Goal: Task Accomplishment & Management: Manage account settings

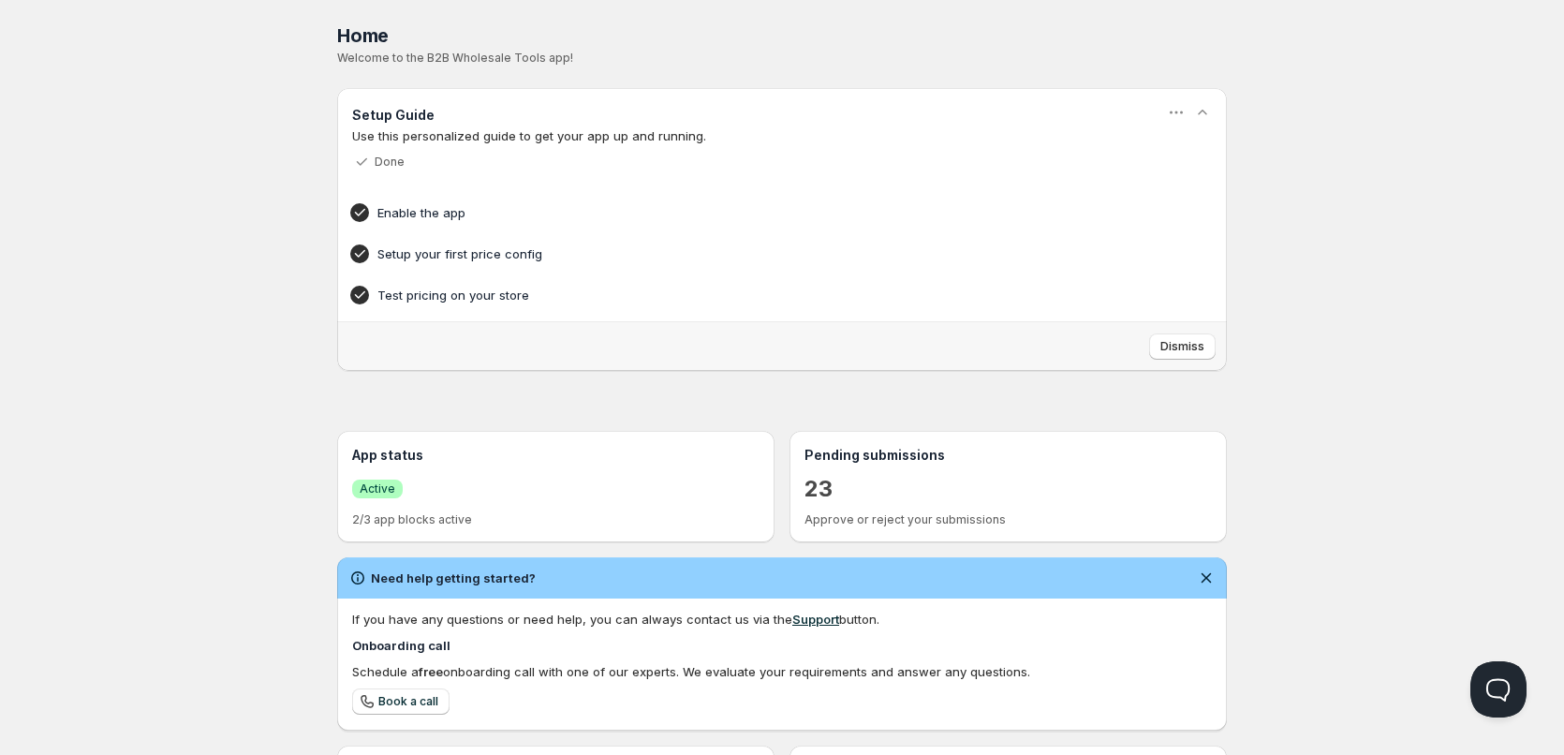
click at [159, 258] on div "Home Pricing Price lists Checkout Forms Submissions Settings Features Plans Hom…" at bounding box center [782, 535] width 1564 height 1070
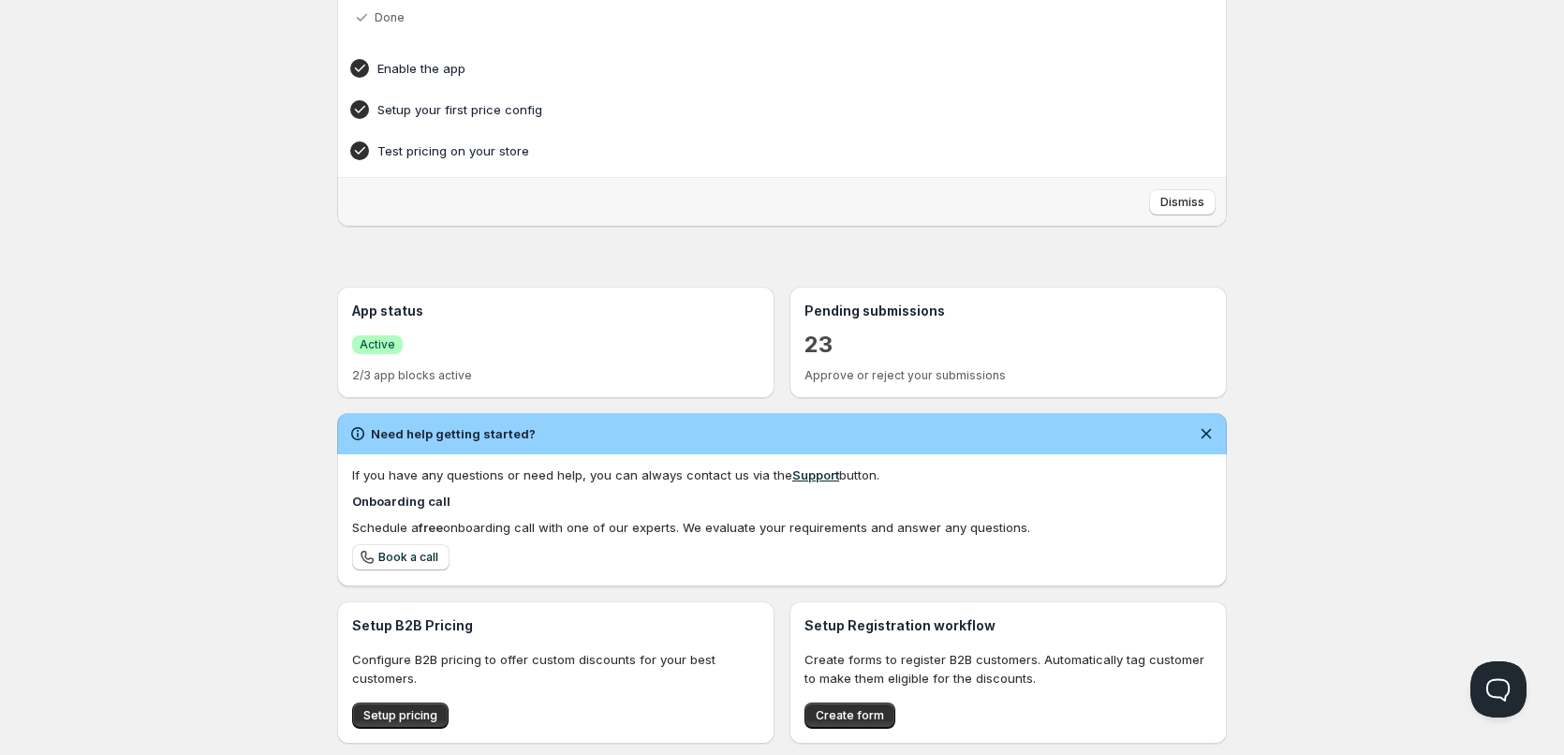
scroll to position [316, 0]
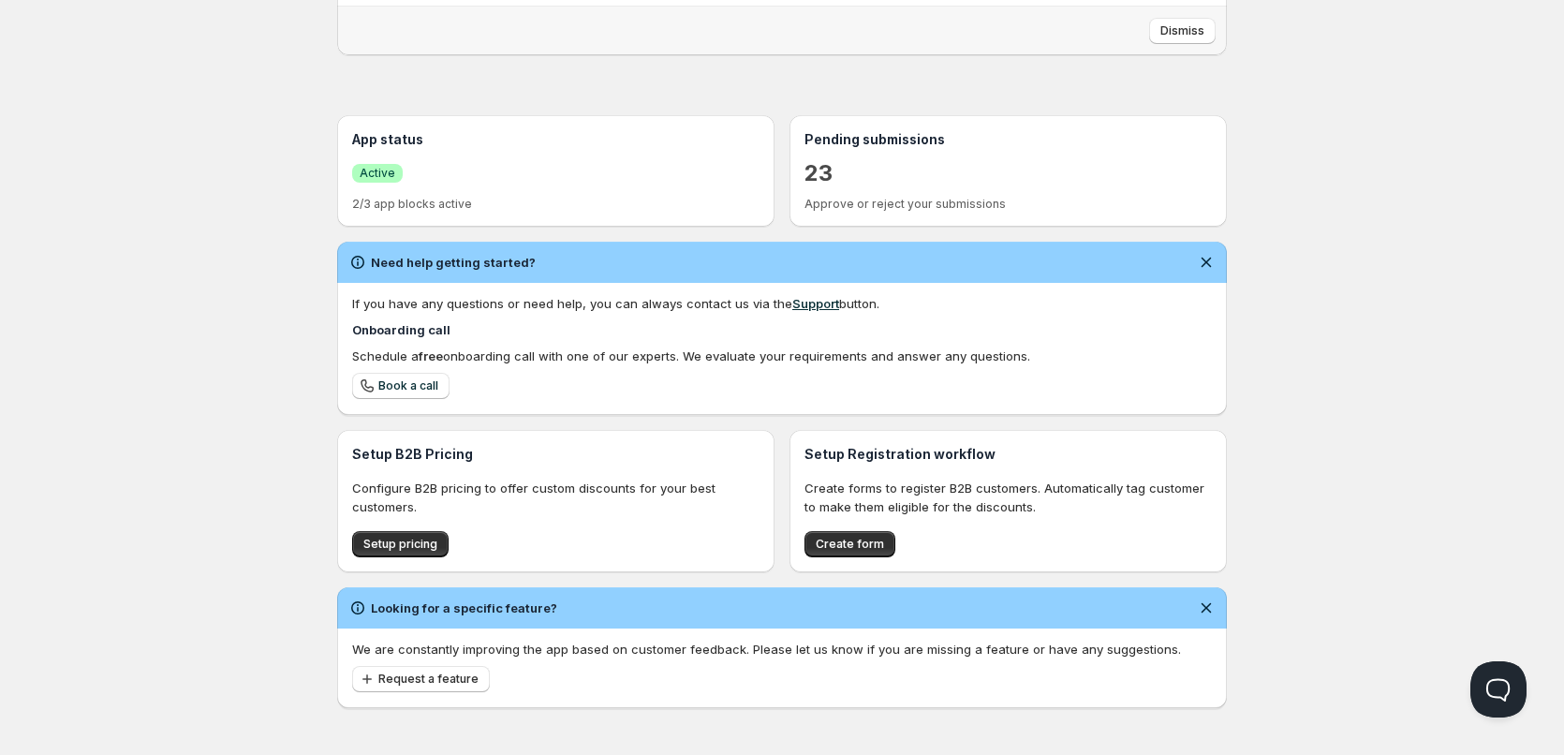
click at [242, 221] on div "Home Pricing Price lists Checkout Forms Submissions Settings Features Plans Hom…" at bounding box center [782, 219] width 1564 height 1070
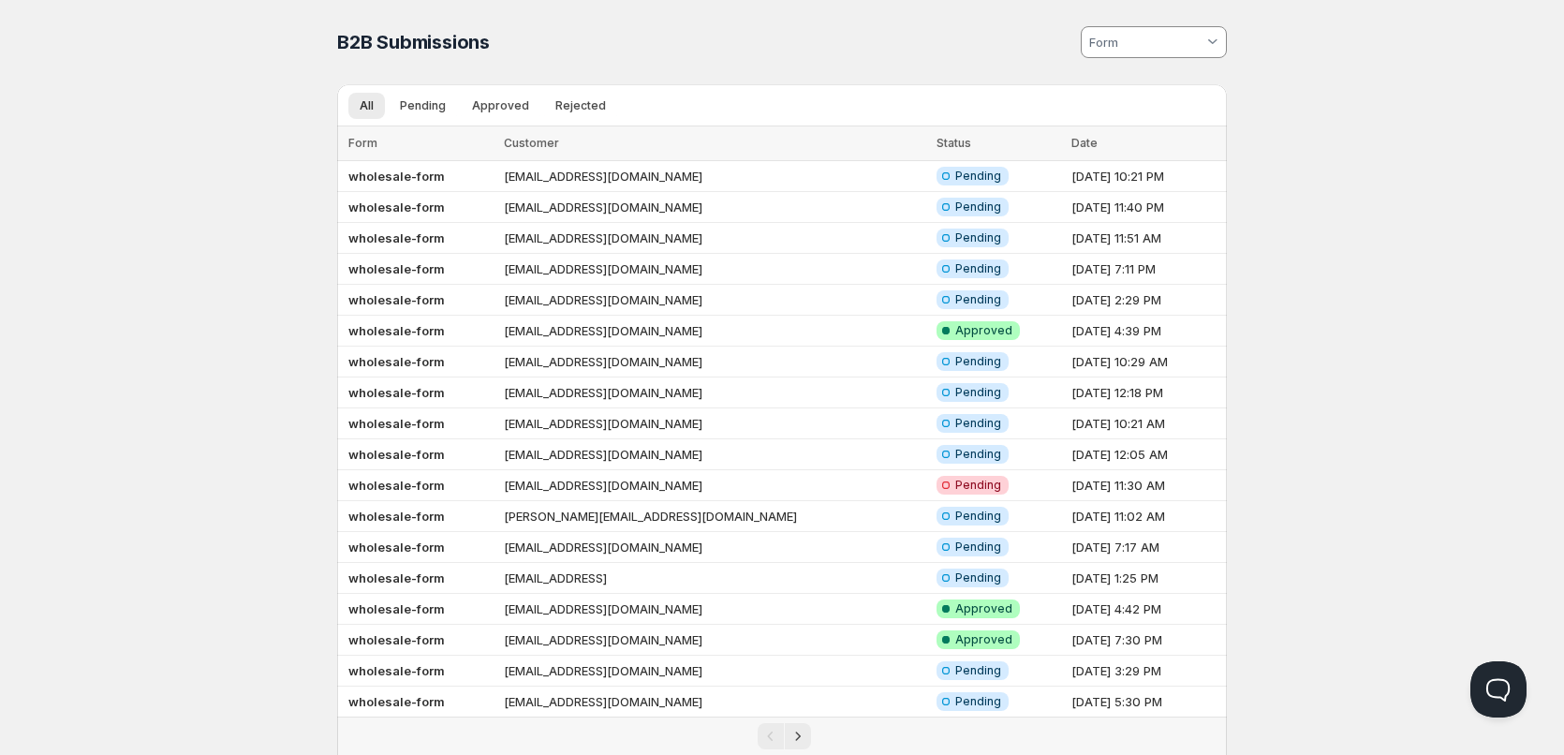
click at [820, 7] on div "B2B Submissions. This page is ready B2B Submissions" at bounding box center [782, 42] width 890 height 84
click at [405, 178] on b "wholesale-form" at bounding box center [396, 176] width 96 height 15
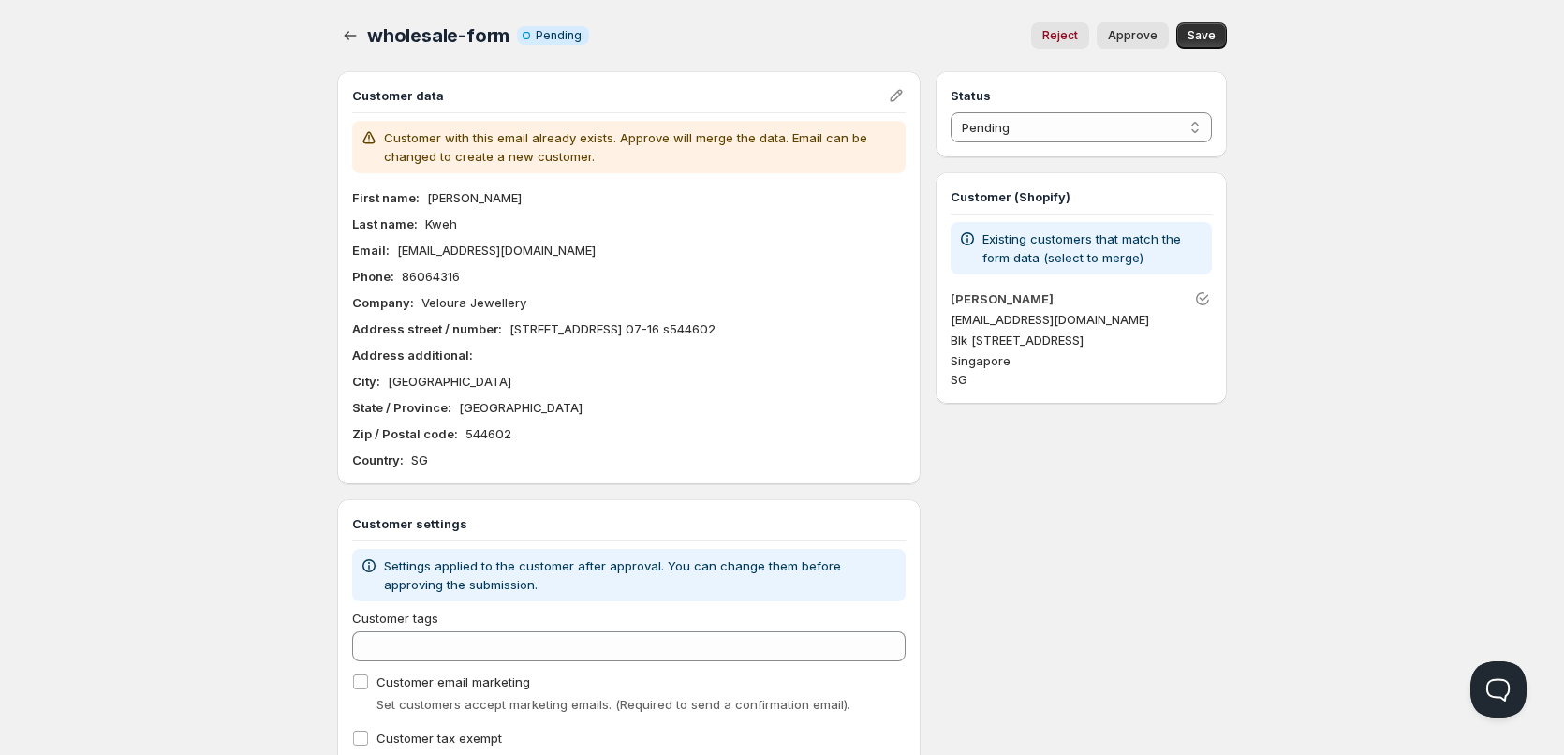
click at [402, 257] on p "[EMAIL_ADDRESS][DOMAIN_NAME]" at bounding box center [496, 250] width 199 height 19
click at [401, 257] on p "[EMAIL_ADDRESS][DOMAIN_NAME]" at bounding box center [496, 250] width 199 height 19
click at [401, 256] on p "[EMAIL_ADDRESS][DOMAIN_NAME]" at bounding box center [496, 250] width 199 height 19
copy p "[EMAIL_ADDRESS][DOMAIN_NAME]"
click at [104, 122] on div "Home Pricing Price lists Checkout Forms Submissions Settings Features Plans who…" at bounding box center [782, 417] width 1564 height 835
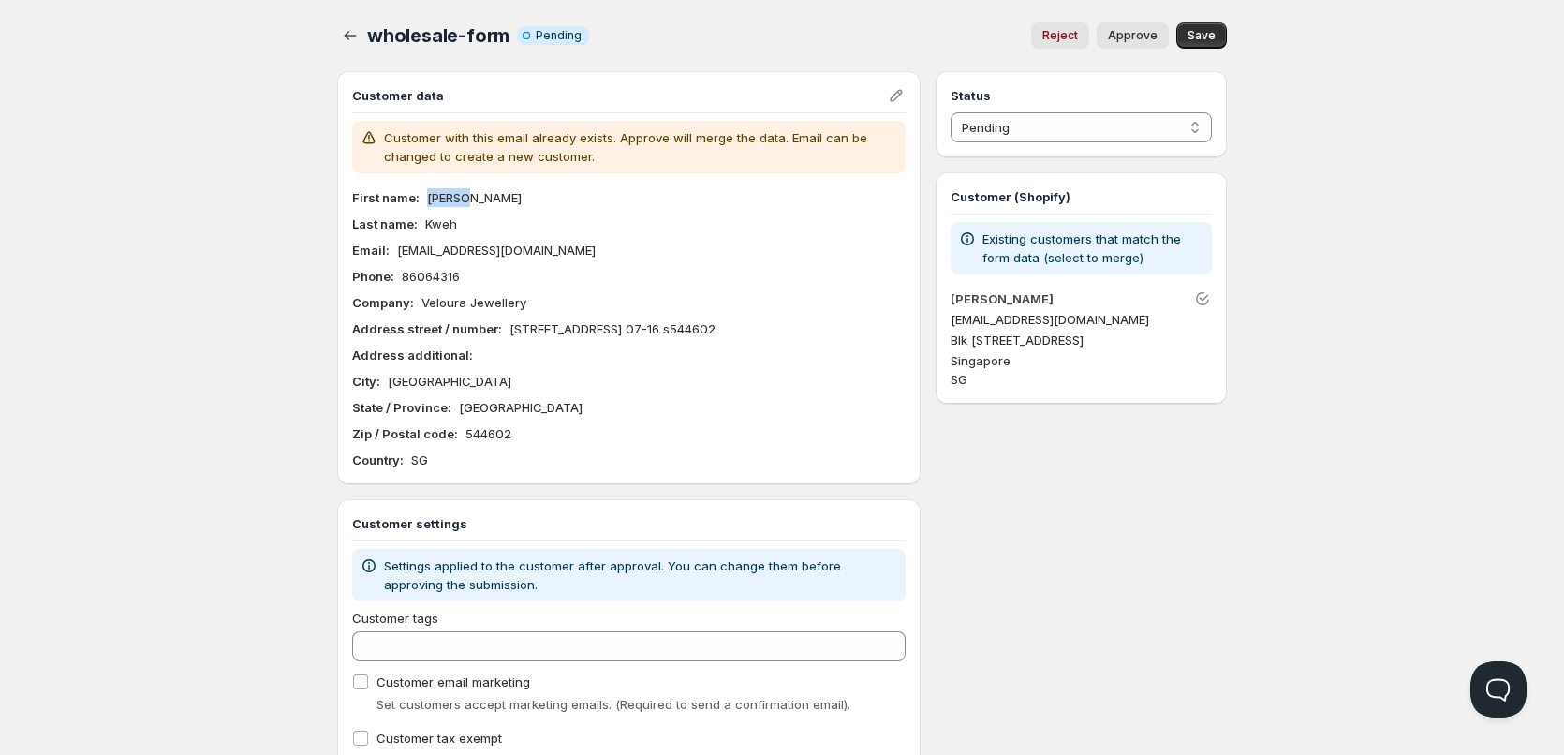
drag, startPoint x: 467, startPoint y: 199, endPoint x: 427, endPoint y: 197, distance: 40.4
click at [427, 197] on div "First name : [PERSON_NAME]" at bounding box center [628, 197] width 553 height 19
copy p "[PERSON_NAME]"
click at [420, 252] on p "[EMAIL_ADDRESS][DOMAIN_NAME]" at bounding box center [496, 250] width 199 height 19
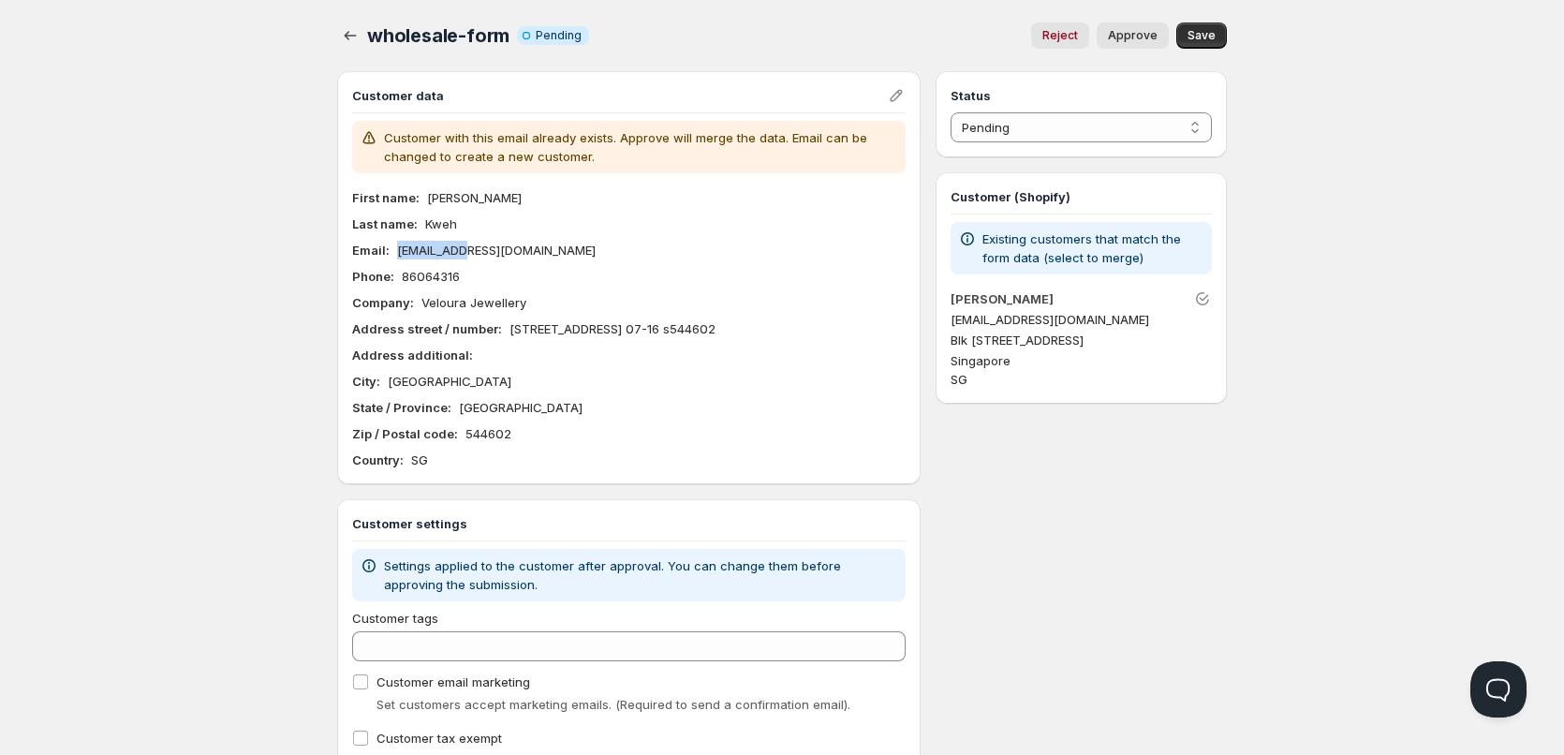
click at [417, 246] on p "[EMAIL_ADDRESS][DOMAIN_NAME]" at bounding box center [496, 250] width 199 height 19
copy p "[EMAIL_ADDRESS][DOMAIN_NAME]"
drag, startPoint x: 419, startPoint y: 302, endPoint x: 1026, endPoint y: 0, distance: 677.6
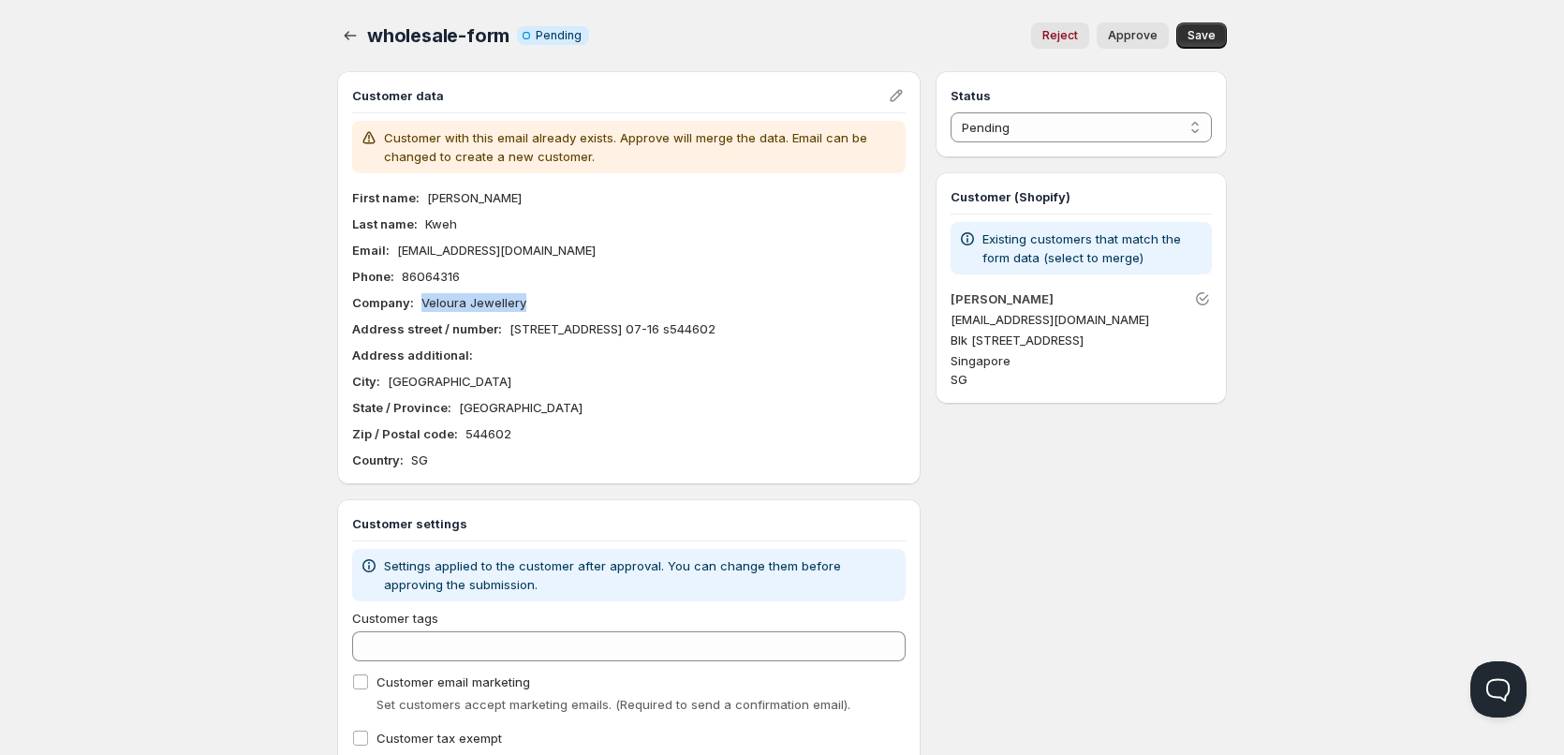
click at [537, 309] on div "Company : Veloura Jewellery" at bounding box center [628, 302] width 553 height 19
copy p "Veloura Jewellery"
click at [222, 258] on div "Home Pricing Price lists Checkout Forms Submissions Settings Features Plans who…" at bounding box center [782, 417] width 1564 height 835
